Goal: Use online tool/utility: Utilize a website feature to perform a specific function

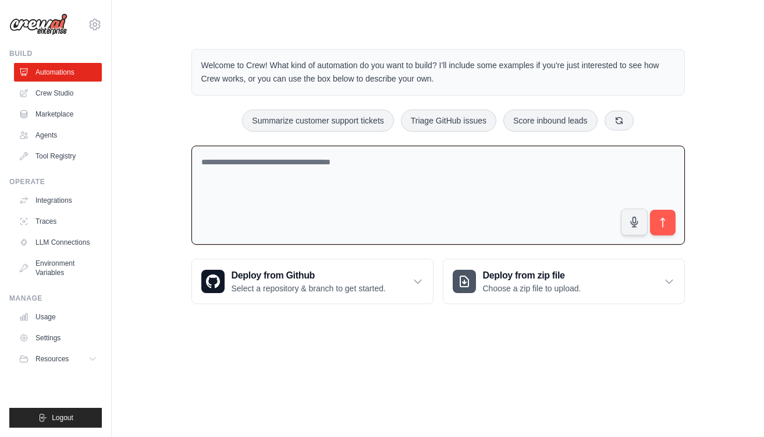
click at [280, 160] on textarea at bounding box center [439, 196] width 494 height 100
click at [619, 119] on icon at bounding box center [619, 119] width 9 height 9
click at [646, 117] on icon at bounding box center [646, 119] width 9 height 9
click at [295, 161] on textarea at bounding box center [439, 196] width 494 height 100
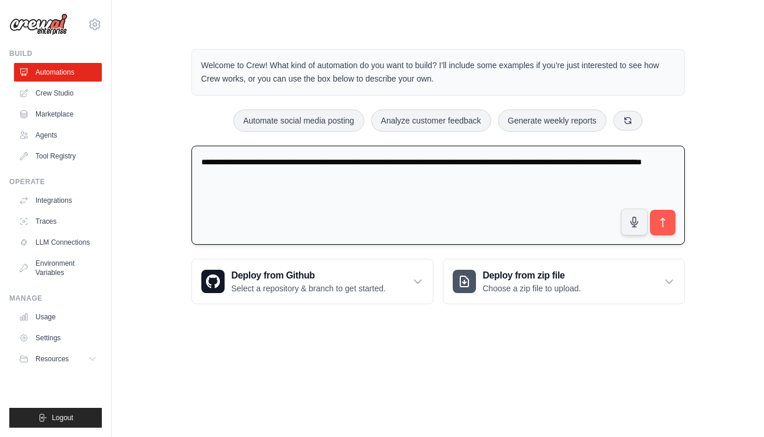
click at [300, 172] on textarea "**********" at bounding box center [439, 196] width 494 height 100
type textarea "**********"
click at [667, 218] on icon "submit" at bounding box center [663, 223] width 12 height 12
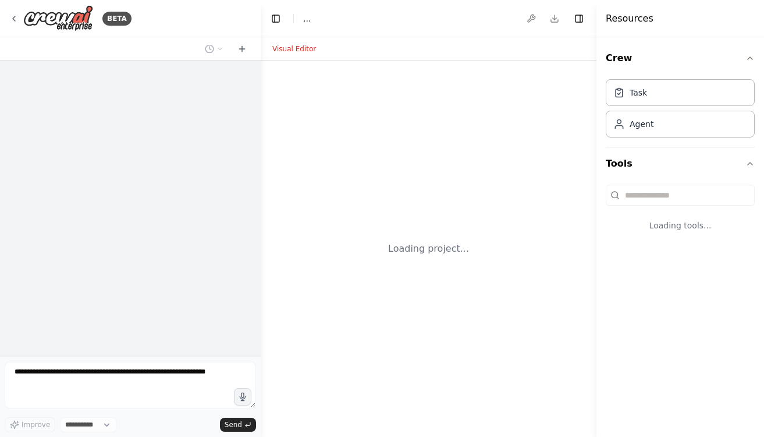
select select "****"
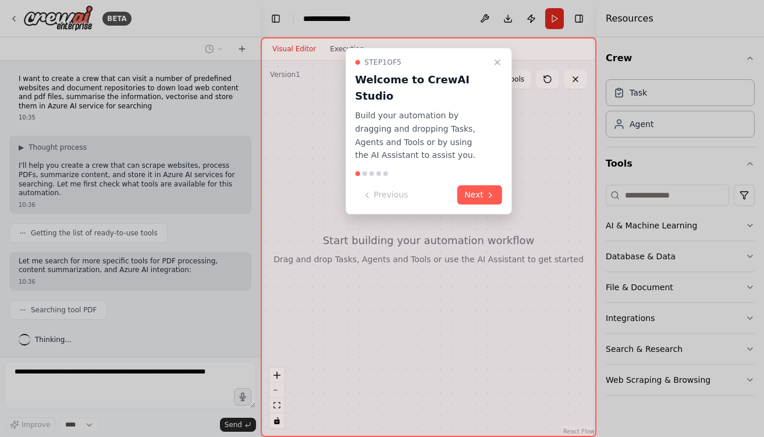
scroll to position [22, 0]
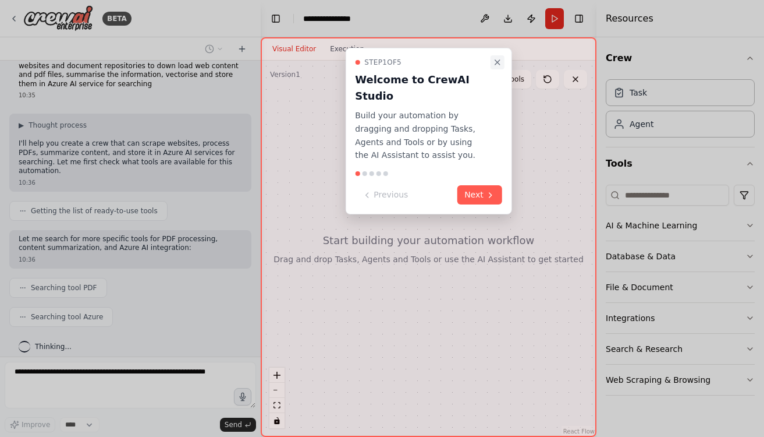
click at [498, 61] on icon "Close walkthrough" at bounding box center [497, 62] width 9 height 9
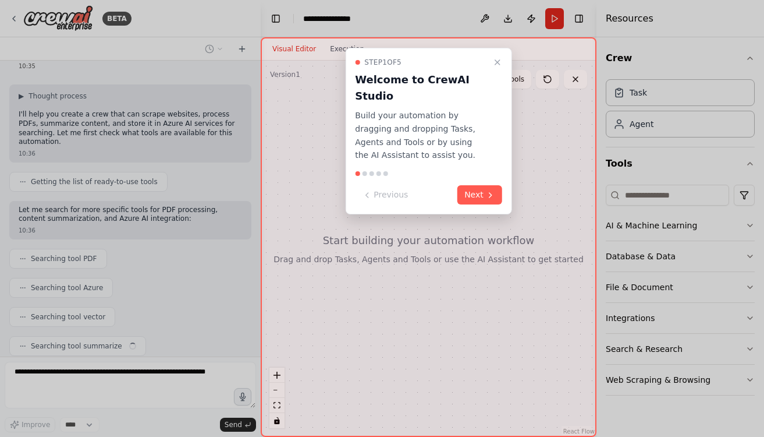
scroll to position [80, 0]
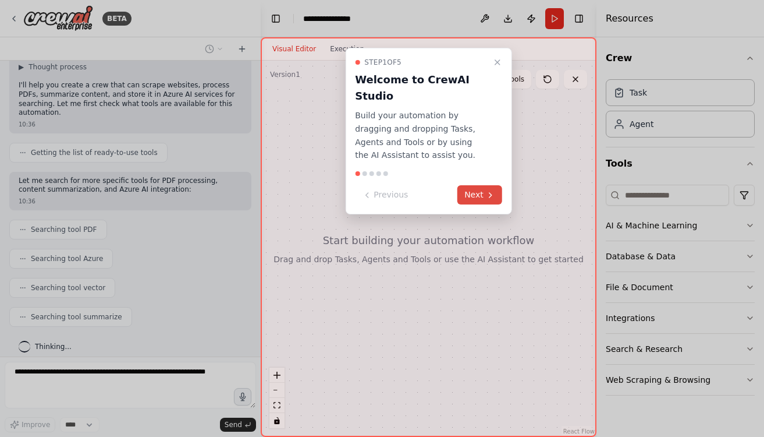
click at [481, 185] on button "Next" at bounding box center [480, 194] width 45 height 19
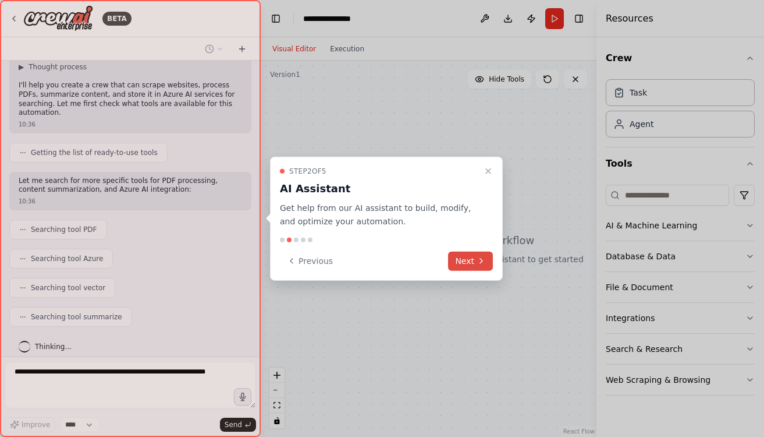
click at [469, 260] on button "Next" at bounding box center [470, 260] width 45 height 19
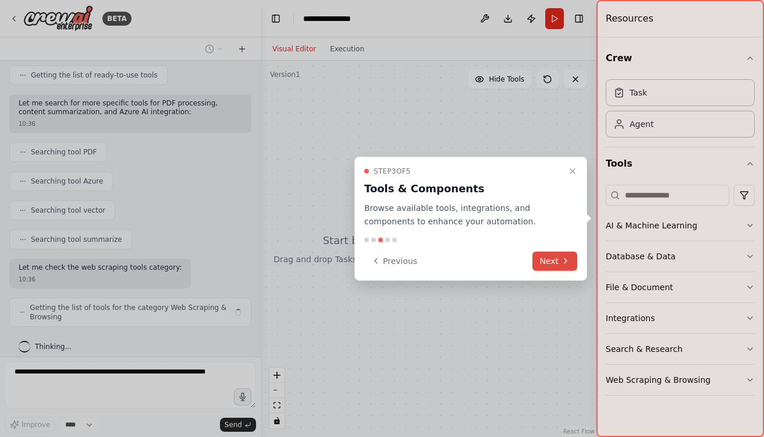
click at [562, 255] on button "Next" at bounding box center [555, 260] width 45 height 19
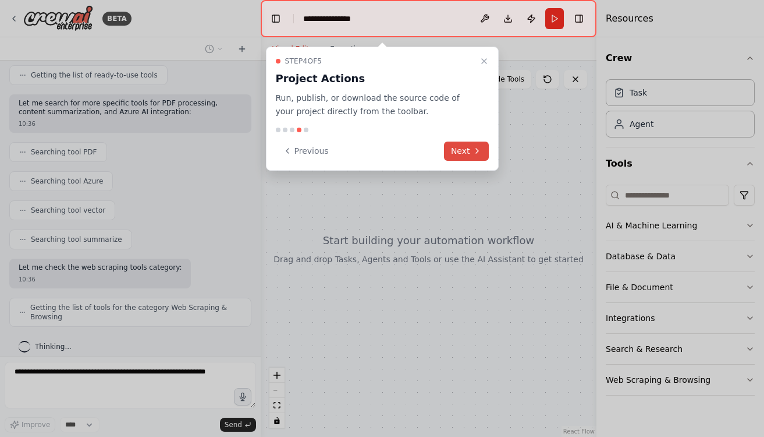
click at [470, 152] on button "Next" at bounding box center [466, 150] width 45 height 19
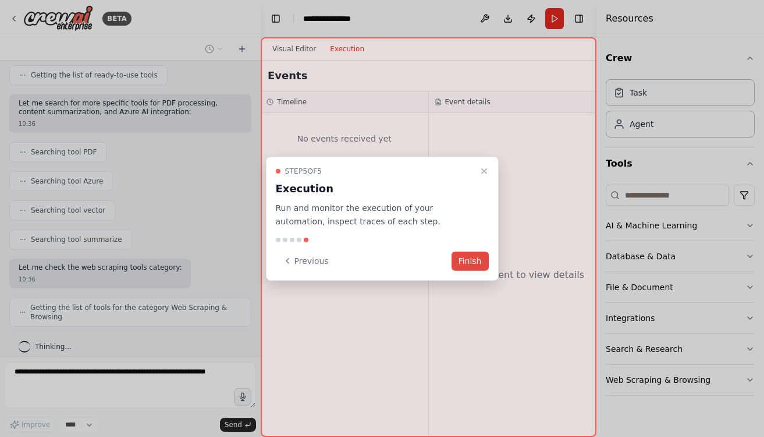
click at [469, 264] on button "Finish" at bounding box center [470, 260] width 37 height 19
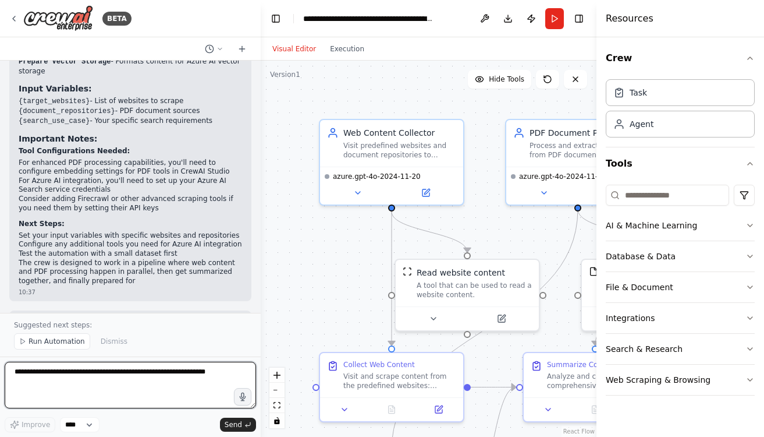
scroll to position [1673, 0]
